Goal: Information Seeking & Learning: Learn about a topic

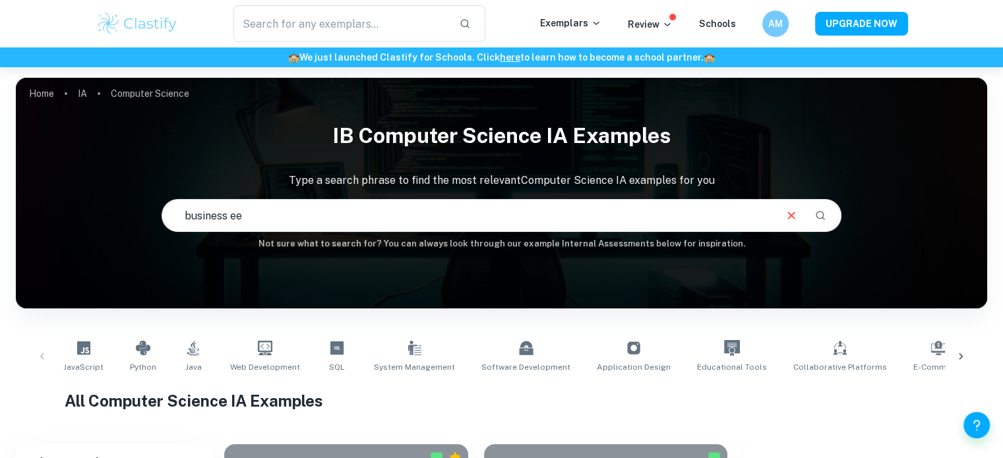
type input "business ee"
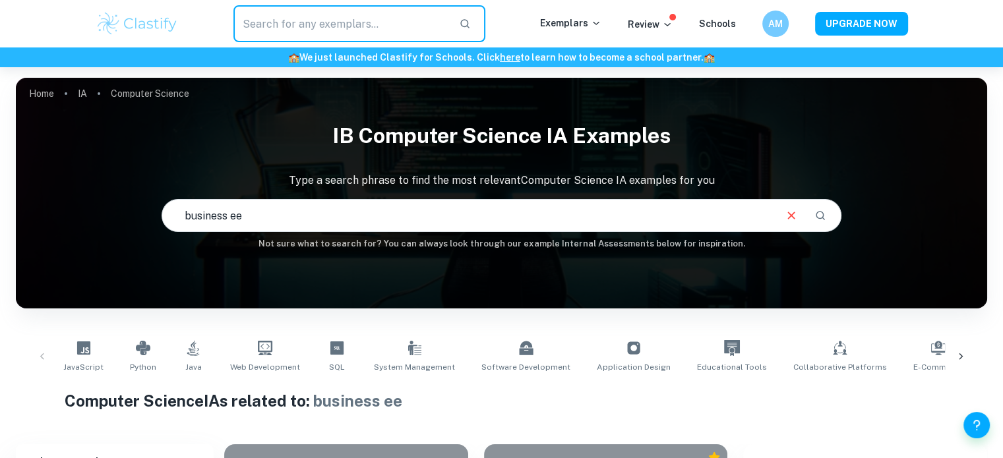
click at [363, 29] on input "text" at bounding box center [341, 23] width 216 height 37
type input "business"
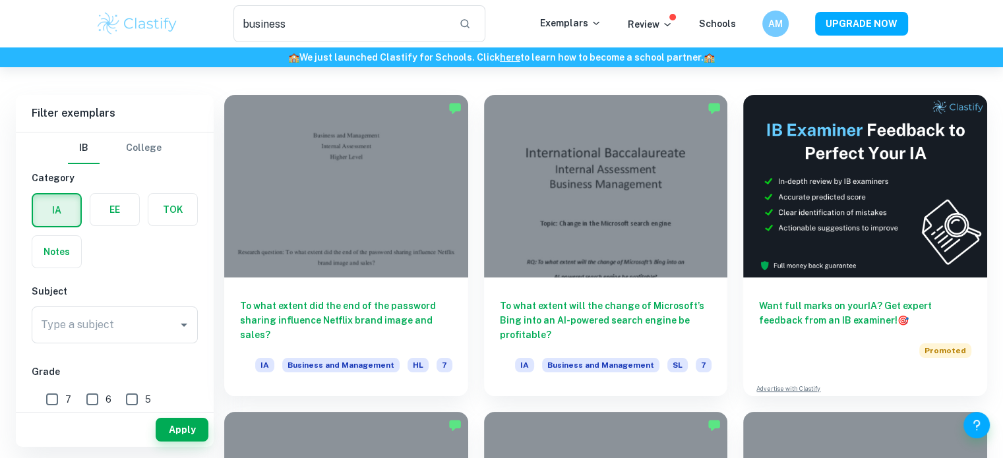
scroll to position [49, 0]
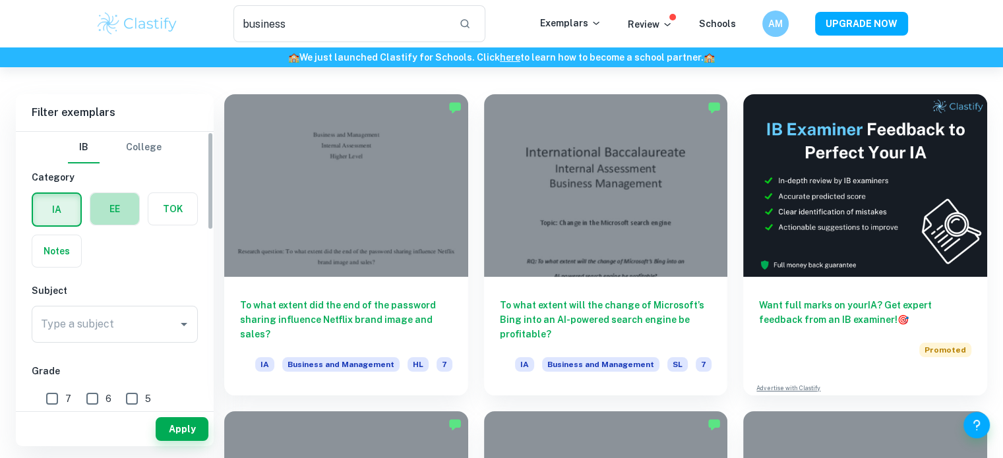
click at [116, 211] on label "button" at bounding box center [114, 209] width 49 height 32
click at [0, 0] on input "radio" at bounding box center [0, 0] width 0 height 0
click at [57, 392] on input "A" at bounding box center [53, 400] width 26 height 26
checkbox input "true"
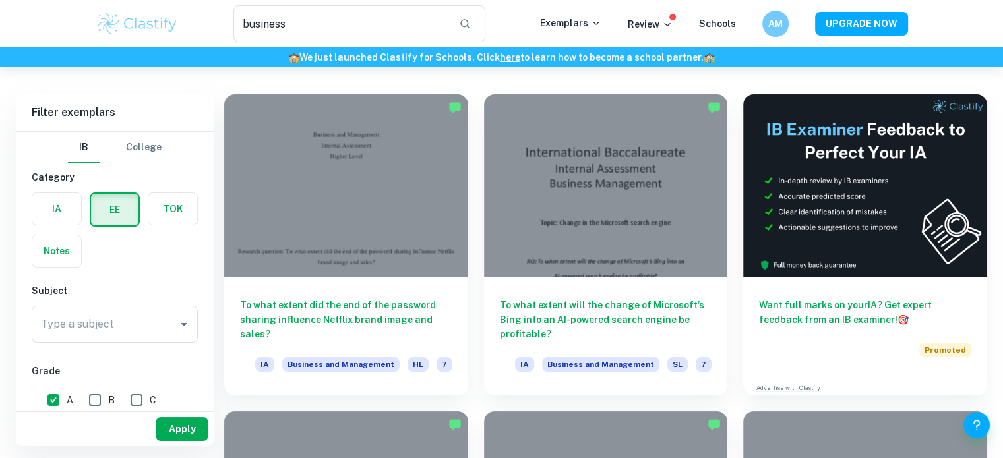
click at [174, 430] on button "Apply" at bounding box center [182, 429] width 53 height 24
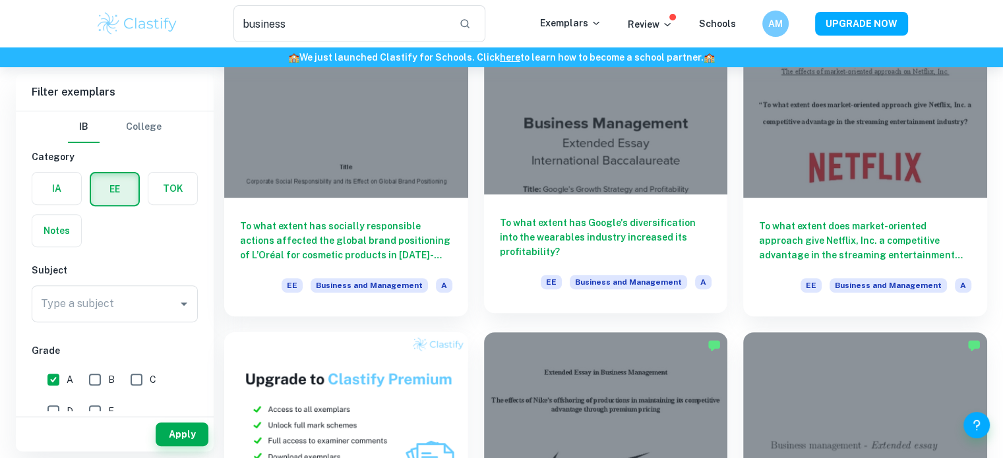
scroll to position [446, 0]
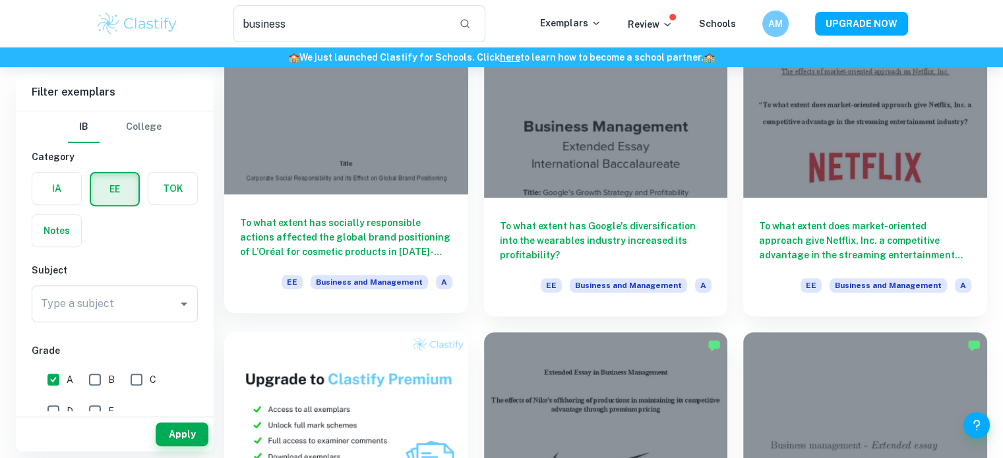
click at [417, 239] on h6 "To what extent has socially responsible actions affected the global brand posit…" at bounding box center [346, 238] width 212 height 44
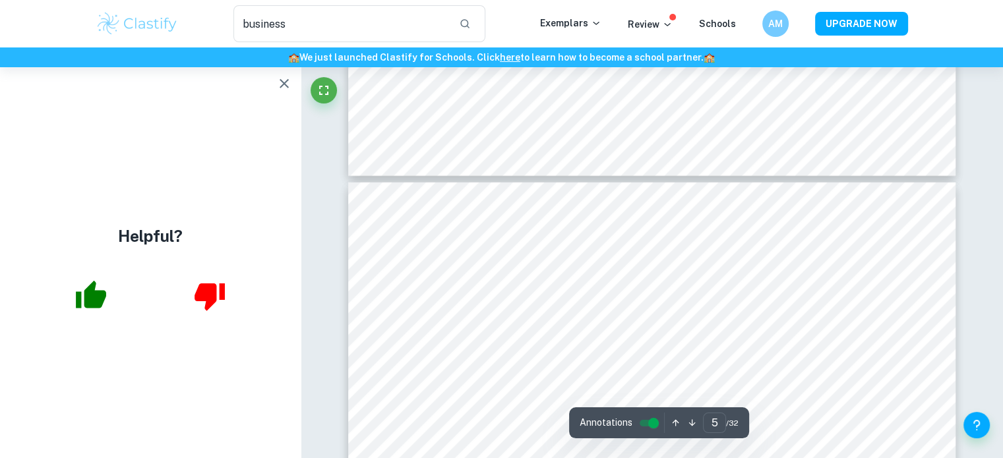
scroll to position [3677, 0]
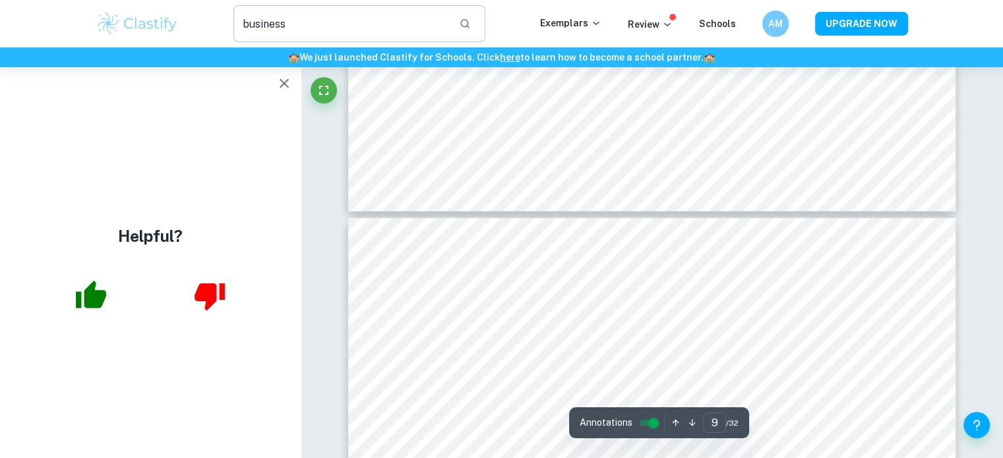
type input "10"
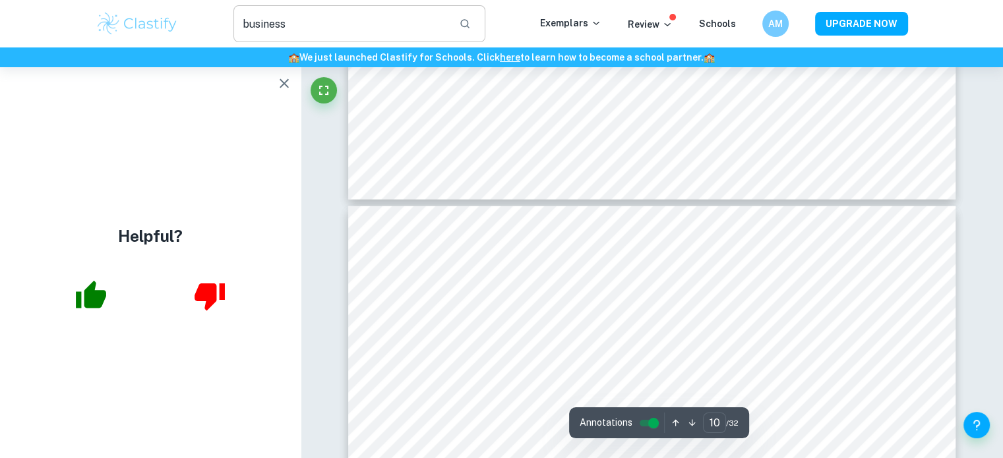
scroll to position [7999, 0]
